Goal: Check status: Check status

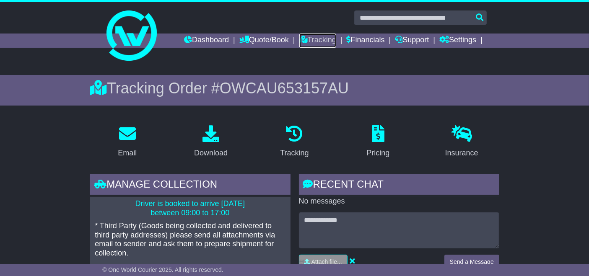
click at [322, 44] on link "Tracking" at bounding box center [318, 41] width 37 height 14
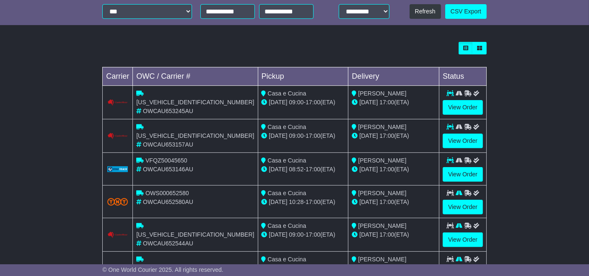
scroll to position [256, 0]
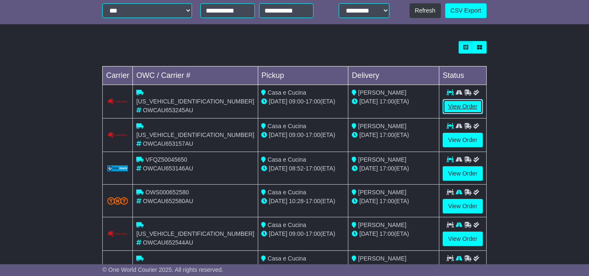
click at [462, 108] on link "View Order" at bounding box center [463, 106] width 40 height 15
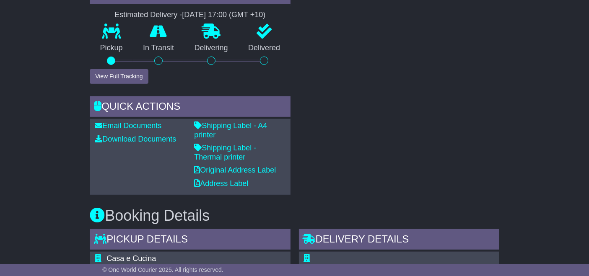
scroll to position [316, 0]
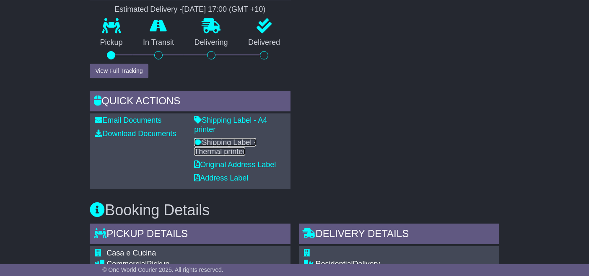
click at [244, 138] on link "Shipping Label - Thermal printer" at bounding box center [225, 147] width 62 height 18
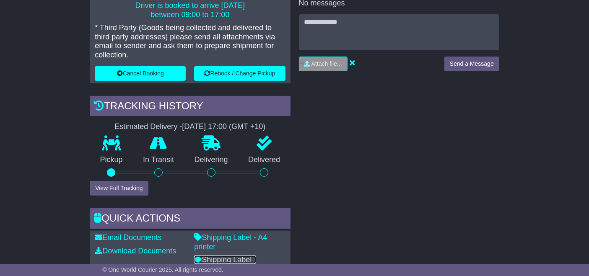
scroll to position [0, 0]
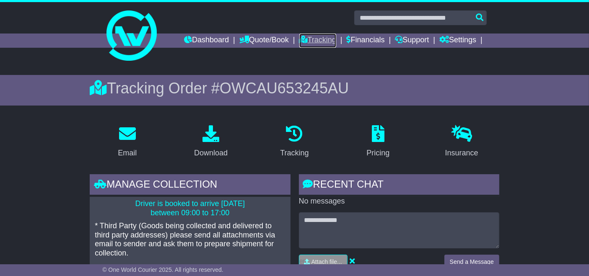
click at [322, 47] on link "Tracking" at bounding box center [318, 41] width 37 height 14
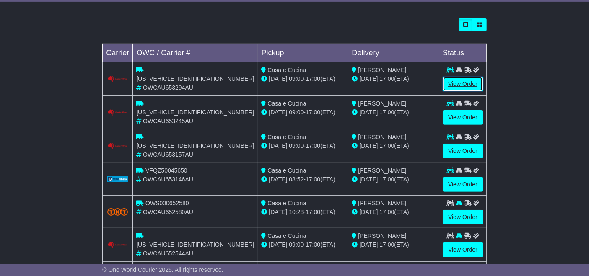
click at [467, 85] on link "View Order" at bounding box center [463, 84] width 40 height 15
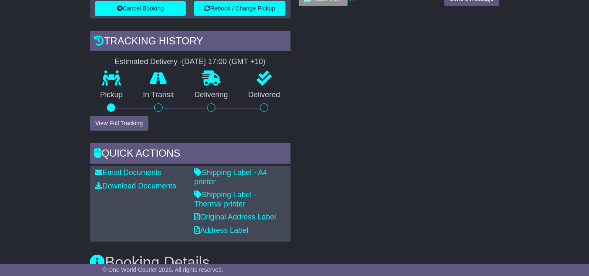
scroll to position [263, 0]
click at [243, 191] on link "Shipping Label - Thermal printer" at bounding box center [225, 200] width 62 height 18
